Goal: Navigation & Orientation: Find specific page/section

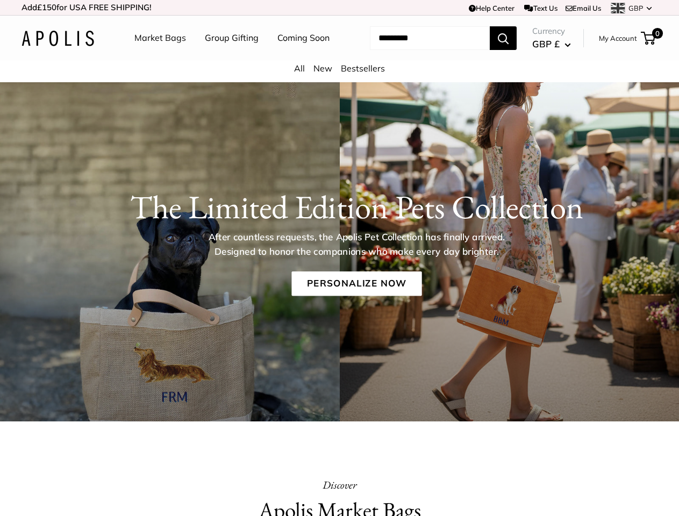
click at [339, 258] on p "After countless requests, the Apolis Pet Collection has finally arrived. Design…" at bounding box center [356, 244] width 332 height 29
click at [339, 8] on td "Help Center Text Us Email Us *** *** *** *** *** *** *** *** *** *** *** GBP US…" at bounding box center [469, 7] width 377 height 15
click at [339, 55] on nav "Market Bags Group Gifting Coming Soon" at bounding box center [241, 38] width 257 height 34
click at [229, 55] on ul "Market Bags Group Gifting Coming Soon" at bounding box center [241, 38] width 214 height 34
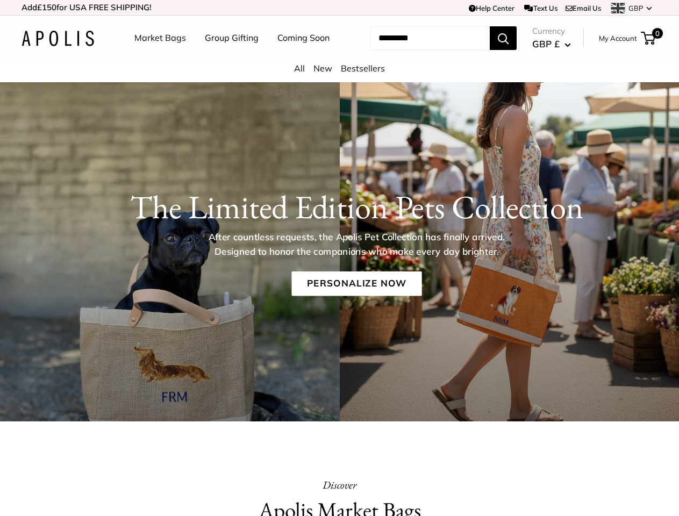
click at [417, 50] on input "Search..." at bounding box center [430, 38] width 120 height 24
click at [339, 259] on p "After countless requests, the Apolis Pet Collection has finally arrived. Design…" at bounding box center [356, 244] width 332 height 29
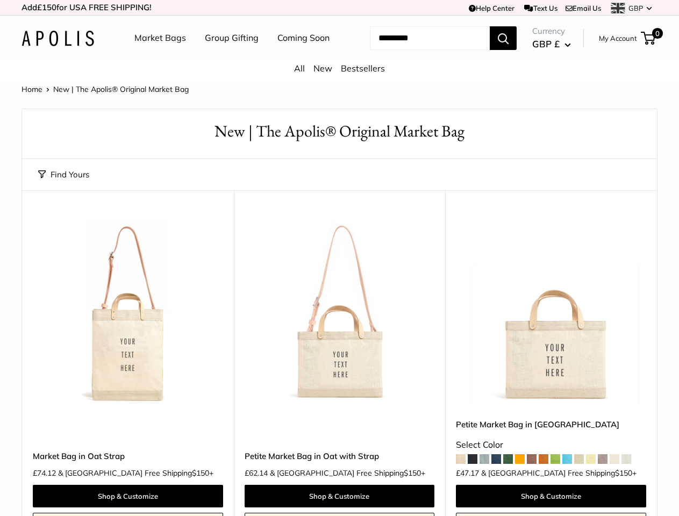
click at [339, 8] on td "Help Center Text Us Email Us *** *** *** *** *** *** *** *** *** *** *** GBP US…" at bounding box center [469, 7] width 377 height 15
click at [339, 55] on nav "Market Bags Group Gifting Coming Soon" at bounding box center [241, 38] width 257 height 34
click at [229, 55] on ul "Market Bags Group Gifting Coming Soon" at bounding box center [241, 38] width 214 height 34
click at [417, 50] on input "Search..." at bounding box center [430, 38] width 120 height 24
click at [63, 182] on button "Find Yours" at bounding box center [63, 174] width 51 height 15
